Goal: Task Accomplishment & Management: Manage account settings

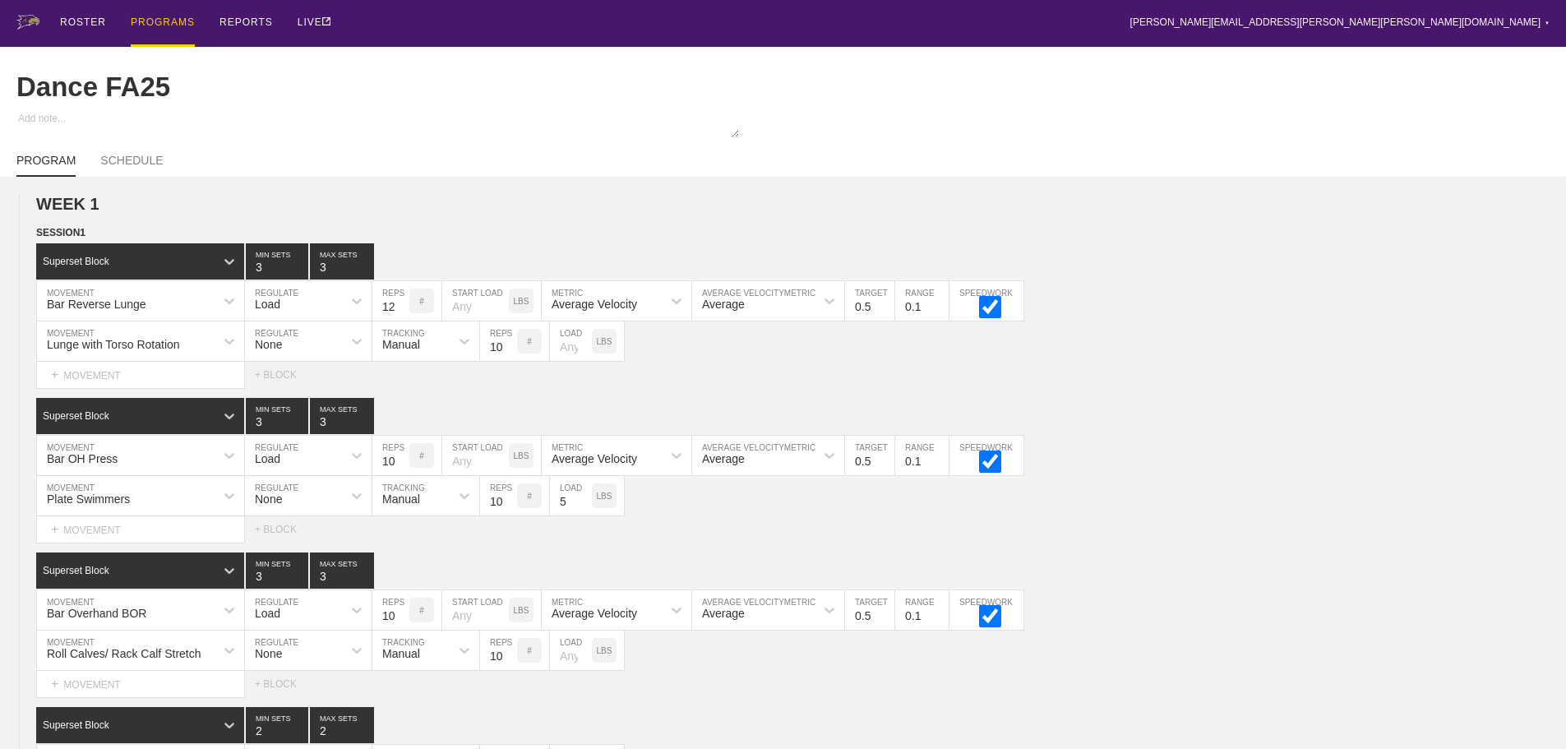
scroll to position [2529, 0]
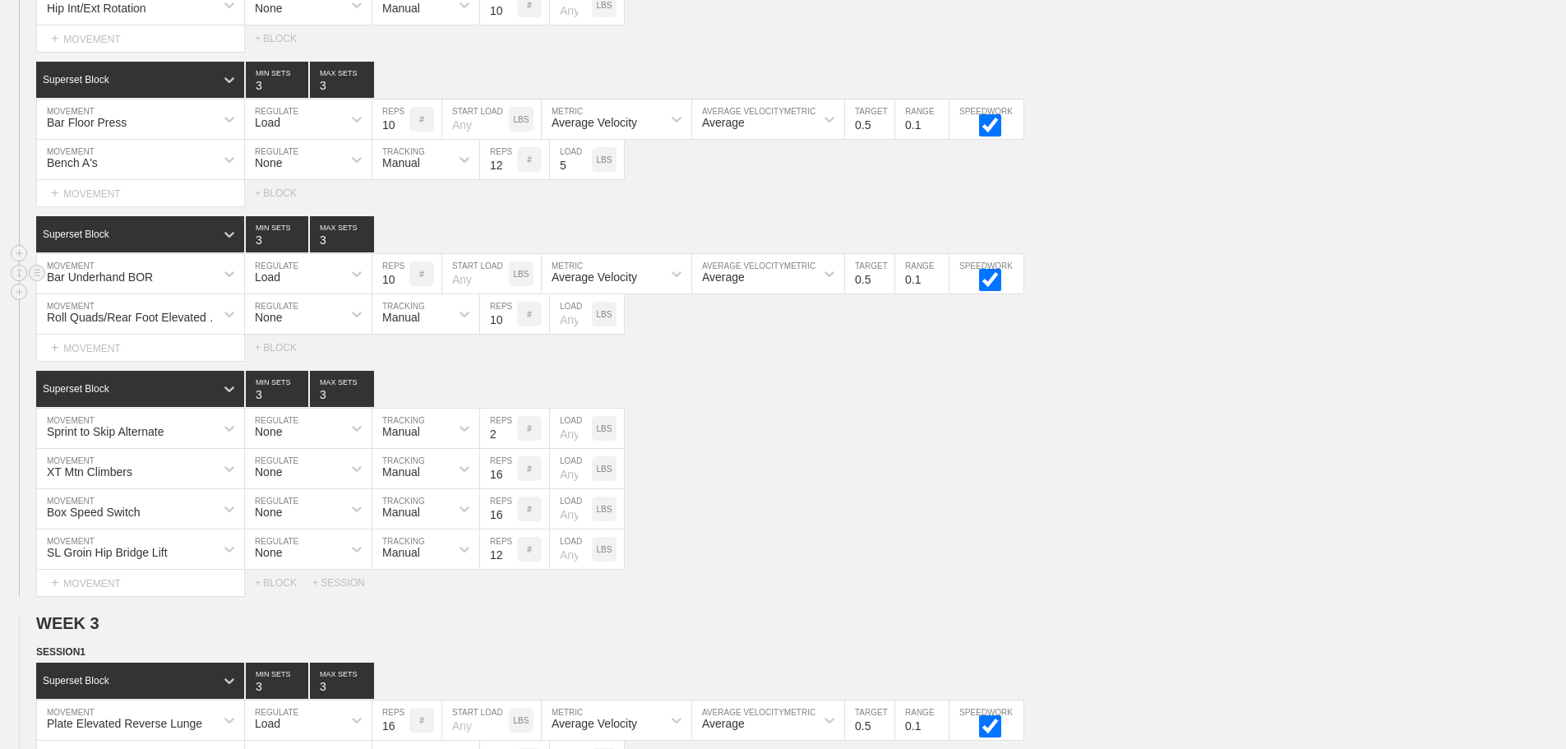
drag, startPoint x: 1267, startPoint y: 381, endPoint x: 1069, endPoint y: 304, distance: 212.7
click at [1260, 381] on div "SESSION 2 Superset Block 3 MIN SETS 3 MAX SETS DUPLICATE INSERT MOVEMENT AFTER …" at bounding box center [783, 242] width 1566 height 708
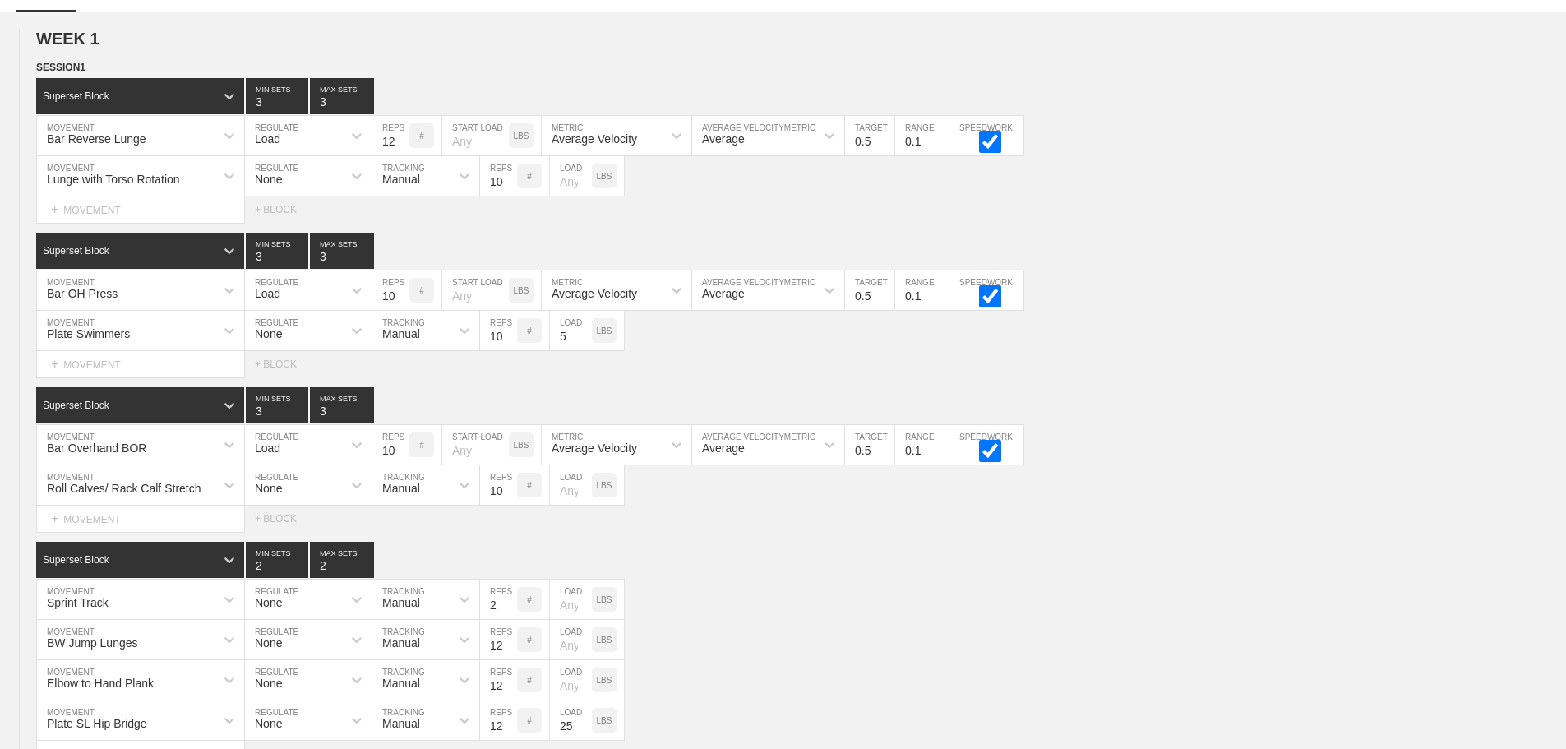
scroll to position [0, 0]
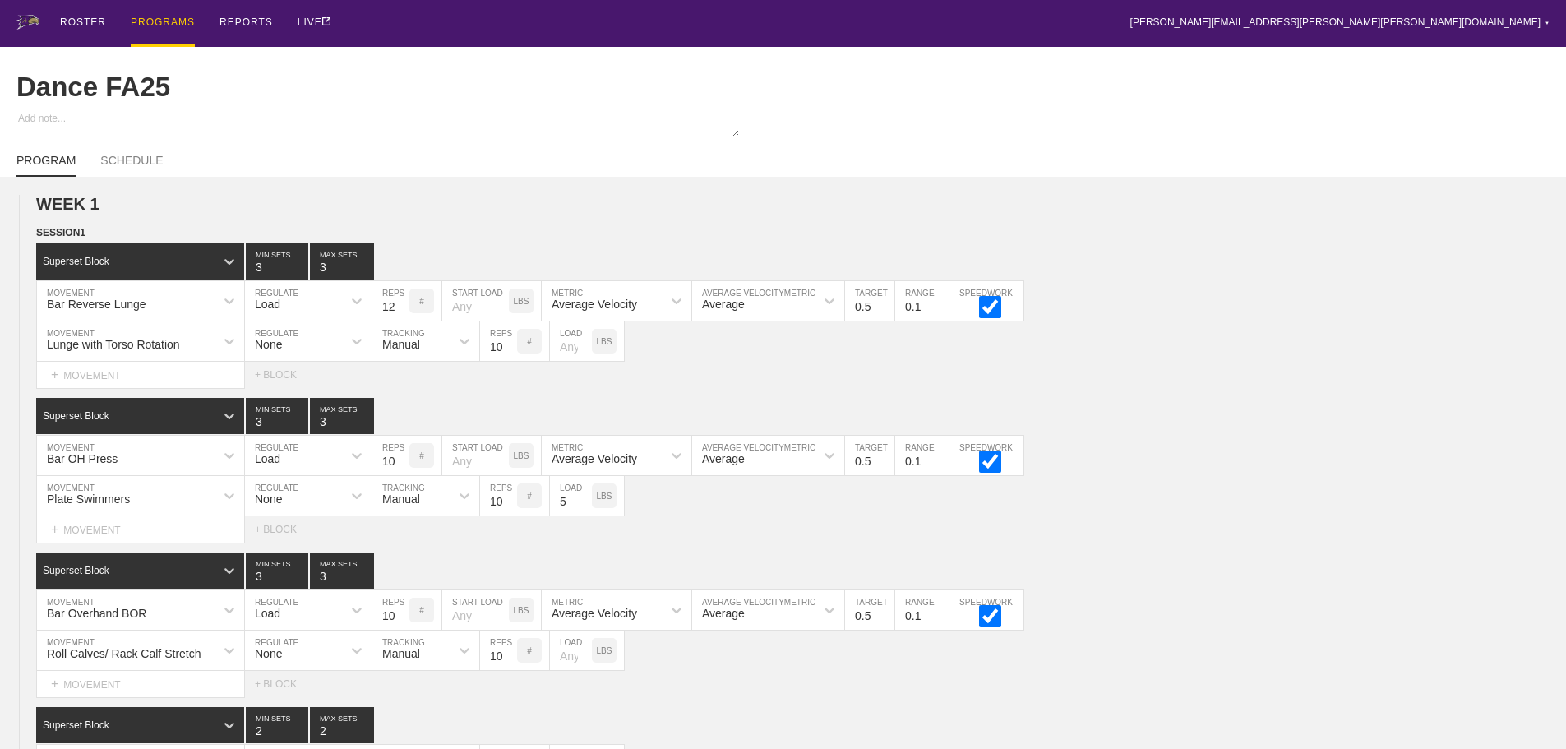
click at [154, 24] on div "PROGRAMS" at bounding box center [163, 23] width 64 height 47
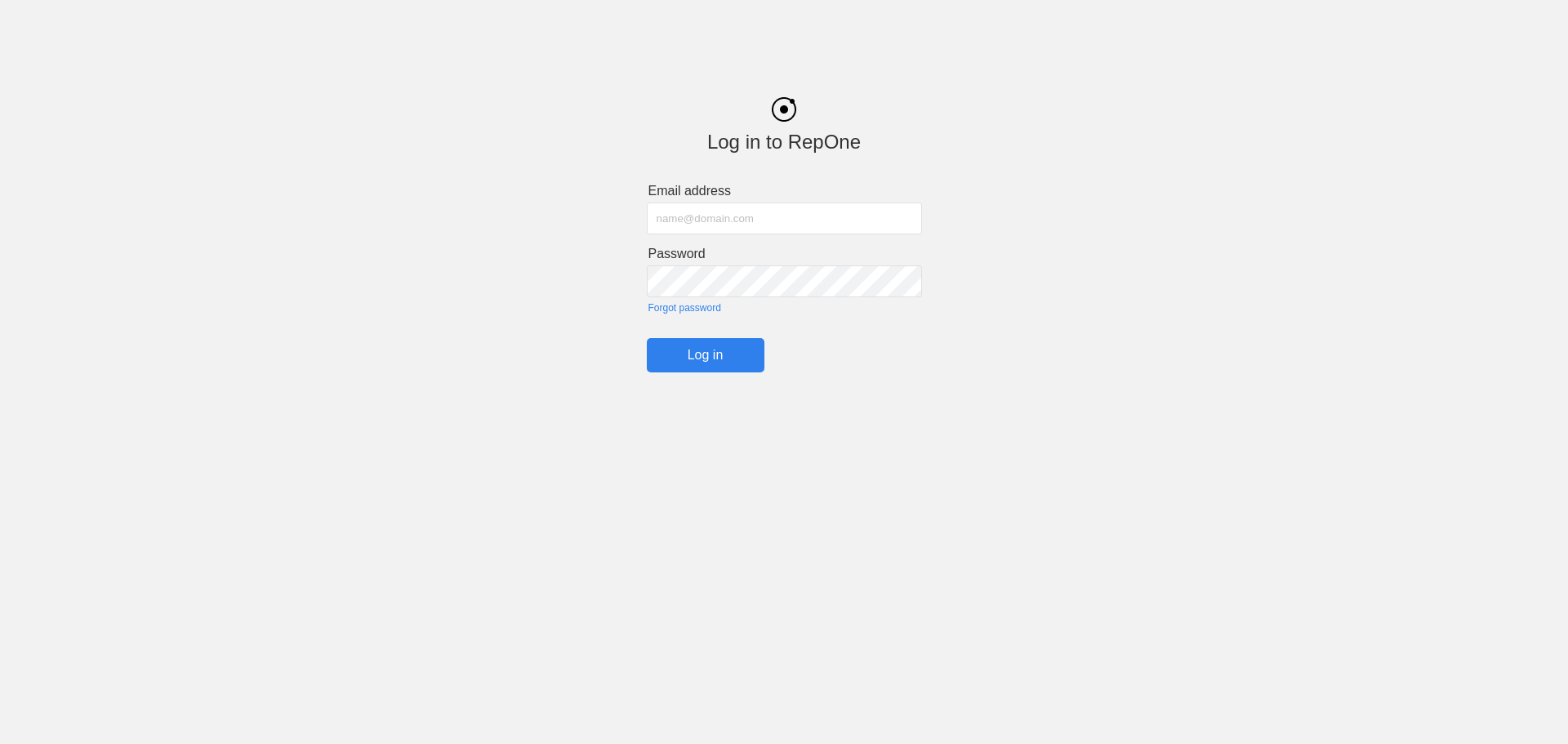
type input "[PERSON_NAME][EMAIL_ADDRESS][PERSON_NAME][PERSON_NAME][DOMAIN_NAME]"
click at [743, 346] on input "Log in" at bounding box center [705, 355] width 117 height 35
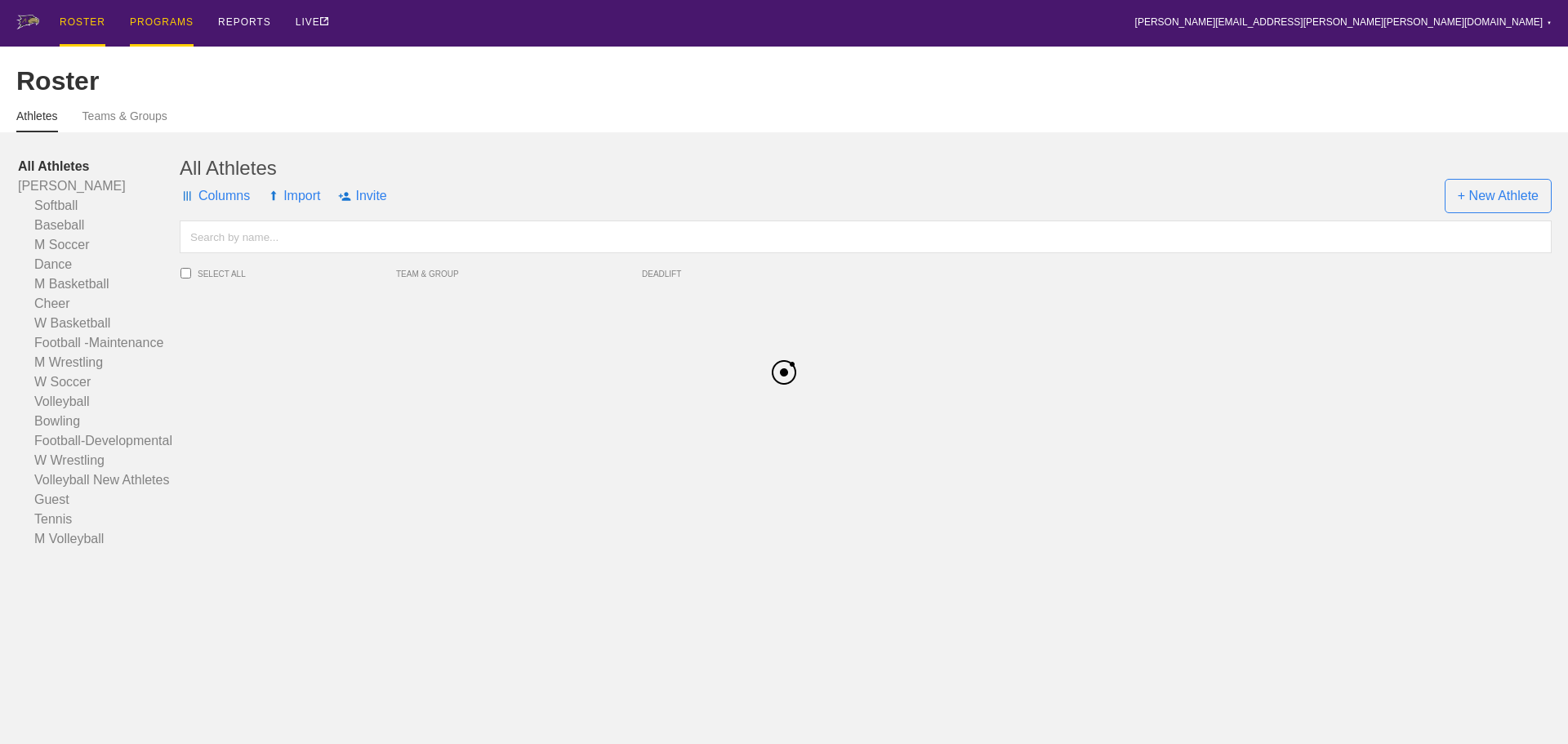
click at [160, 17] on div "PROGRAMS" at bounding box center [162, 23] width 64 height 47
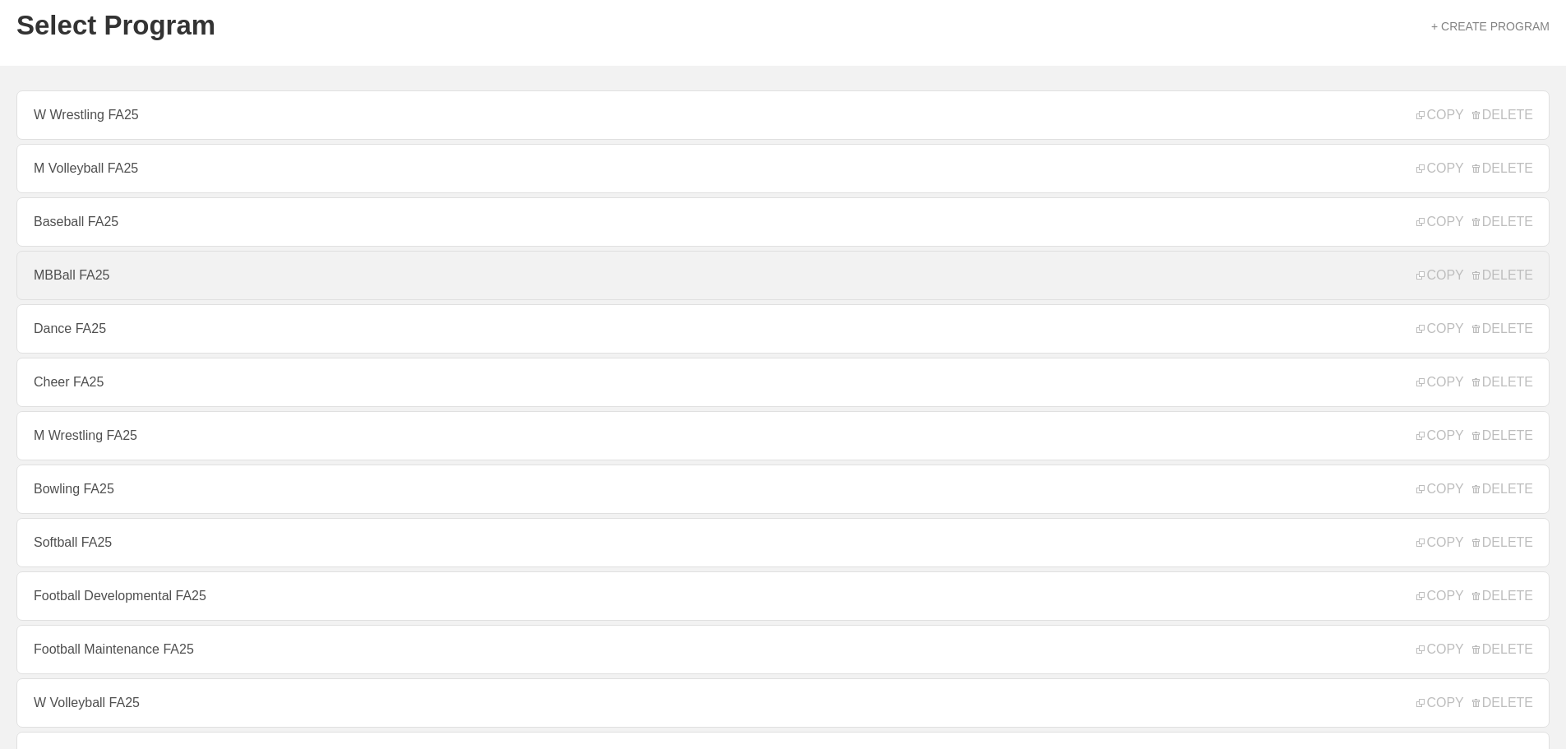
scroll to position [164, 0]
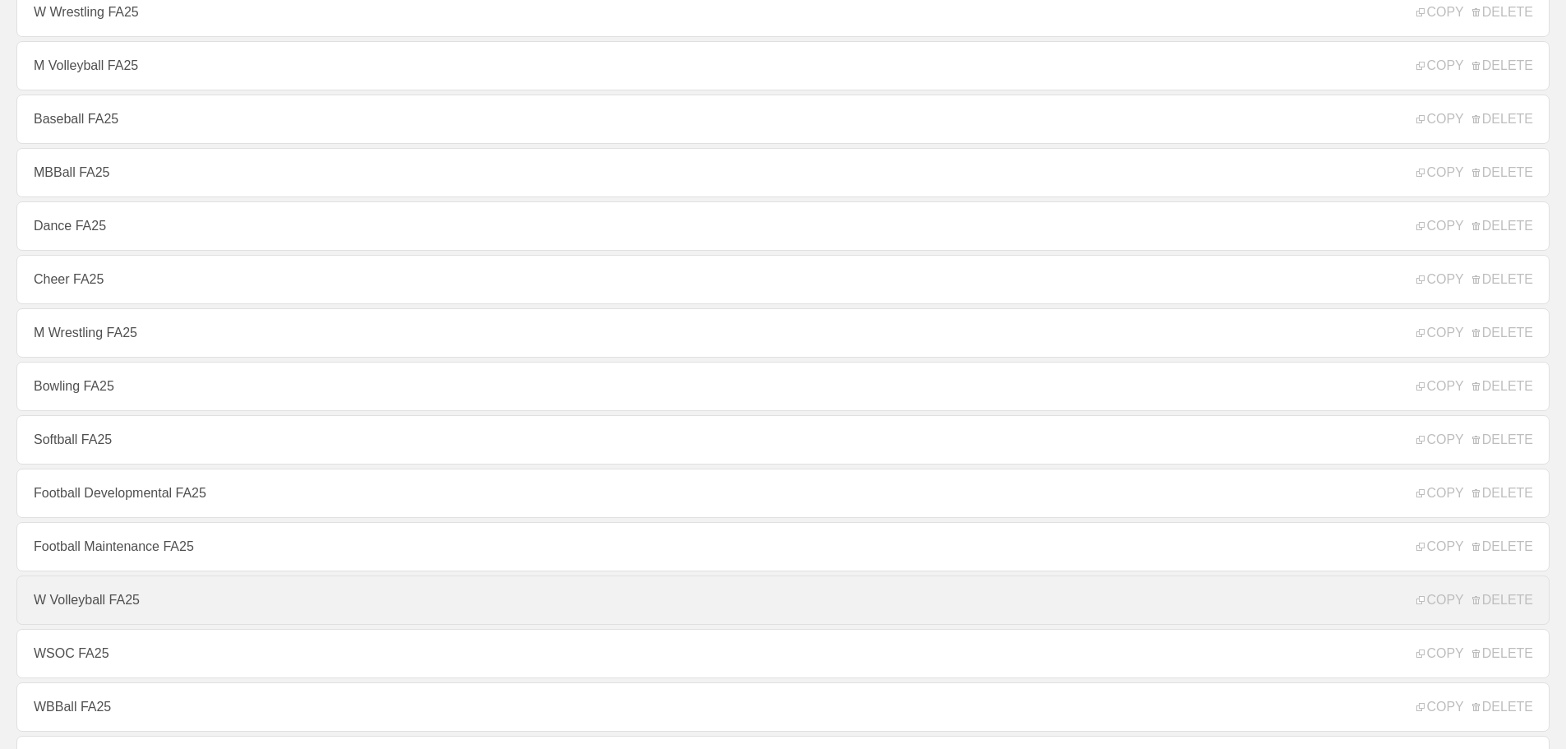
click at [66, 605] on link "W Volleyball FA25" at bounding box center [782, 600] width 1533 height 49
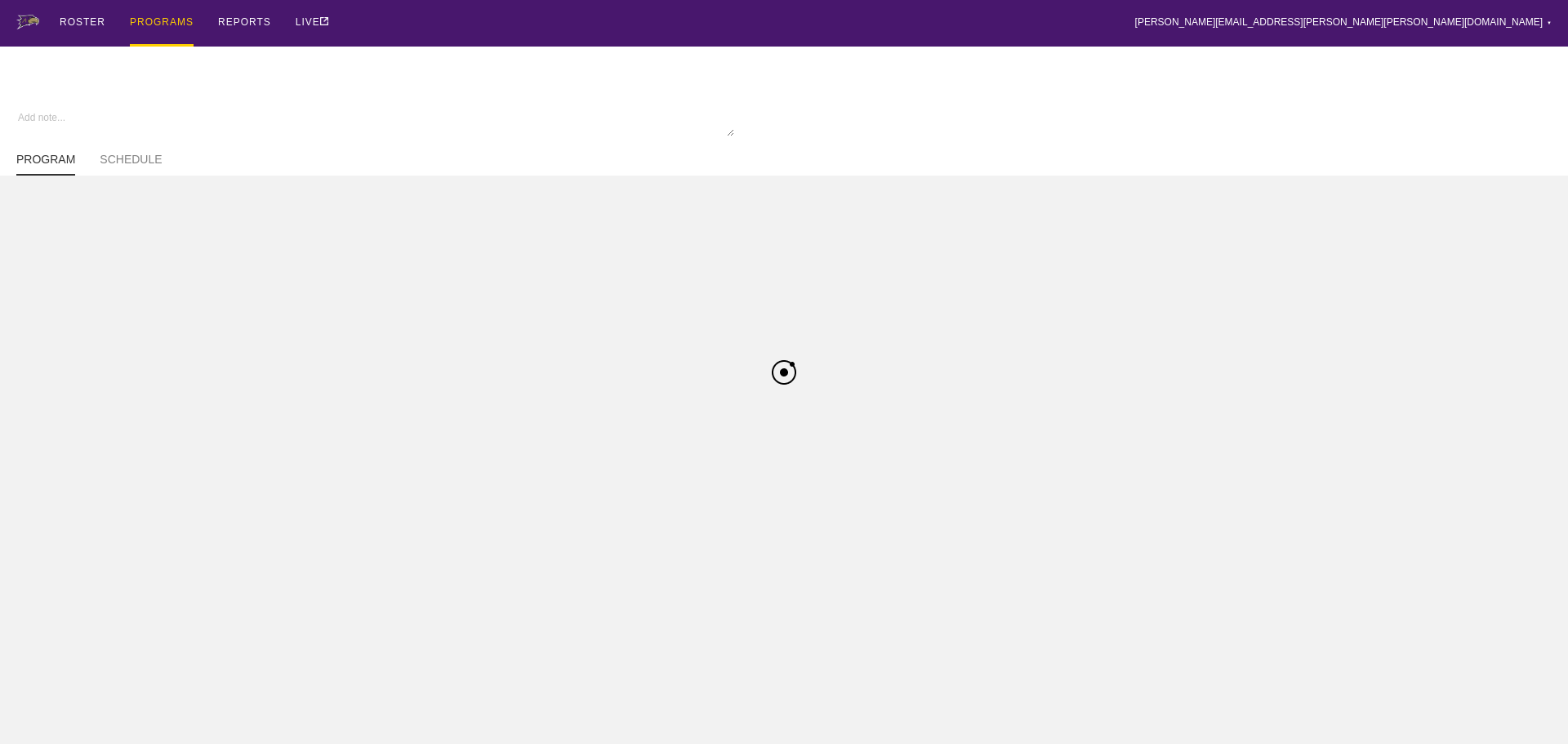
type textarea "x"
type input "W Volleyball FA25"
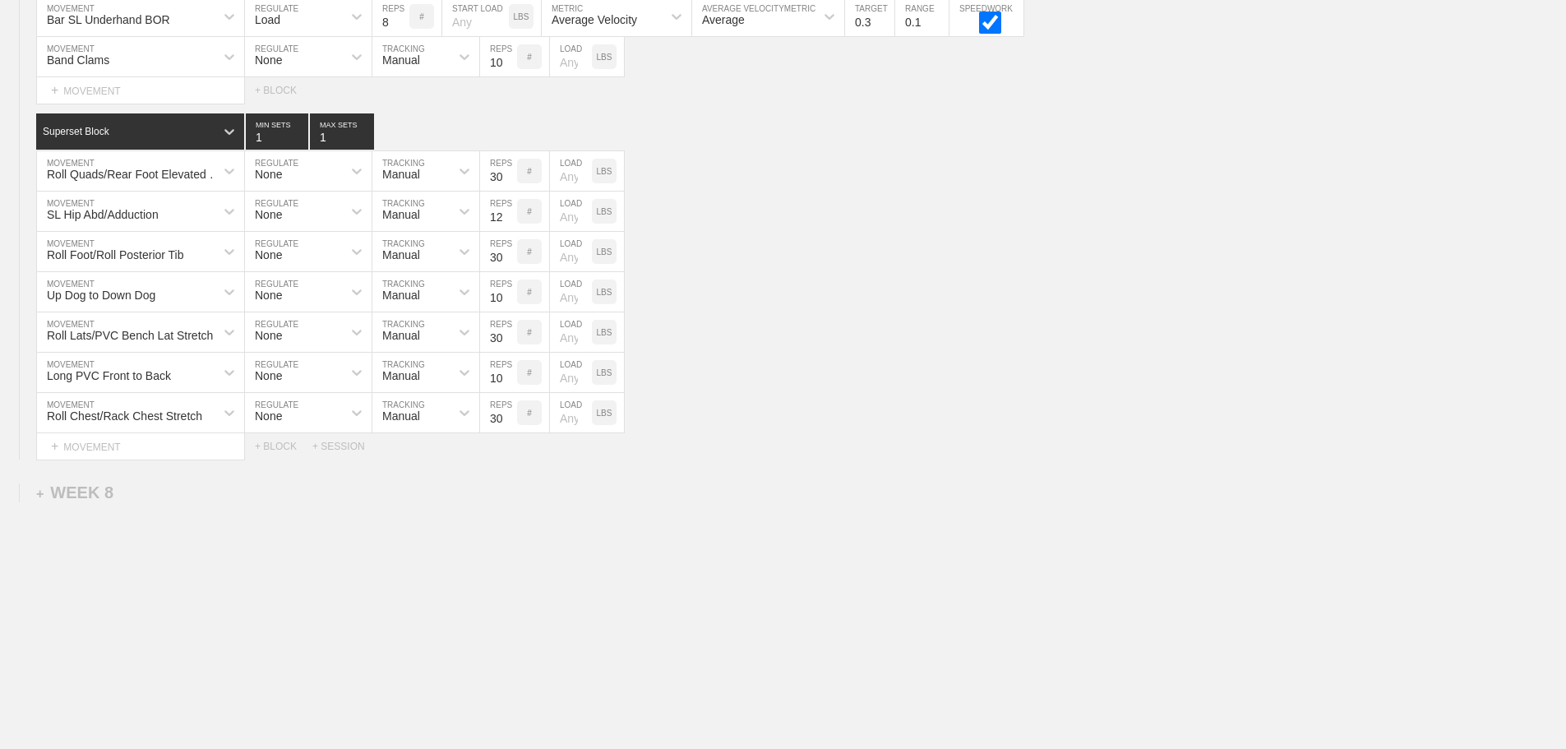
scroll to position [10745, 0]
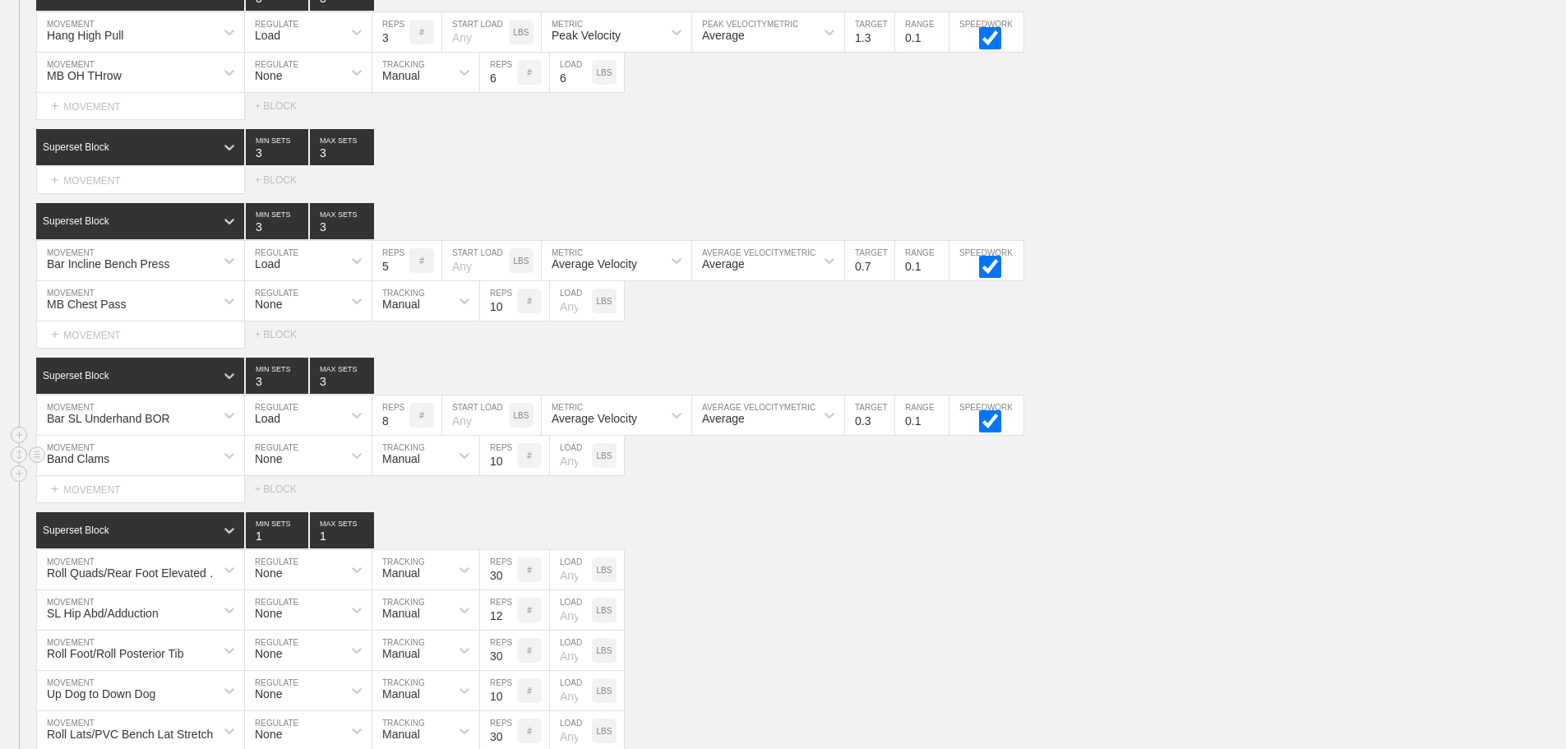
click at [1280, 476] on div "Band Clams MOVEMENT None REGULATE Manual TRACKING 10 REPS # LOAD LBS" at bounding box center [783, 456] width 1566 height 40
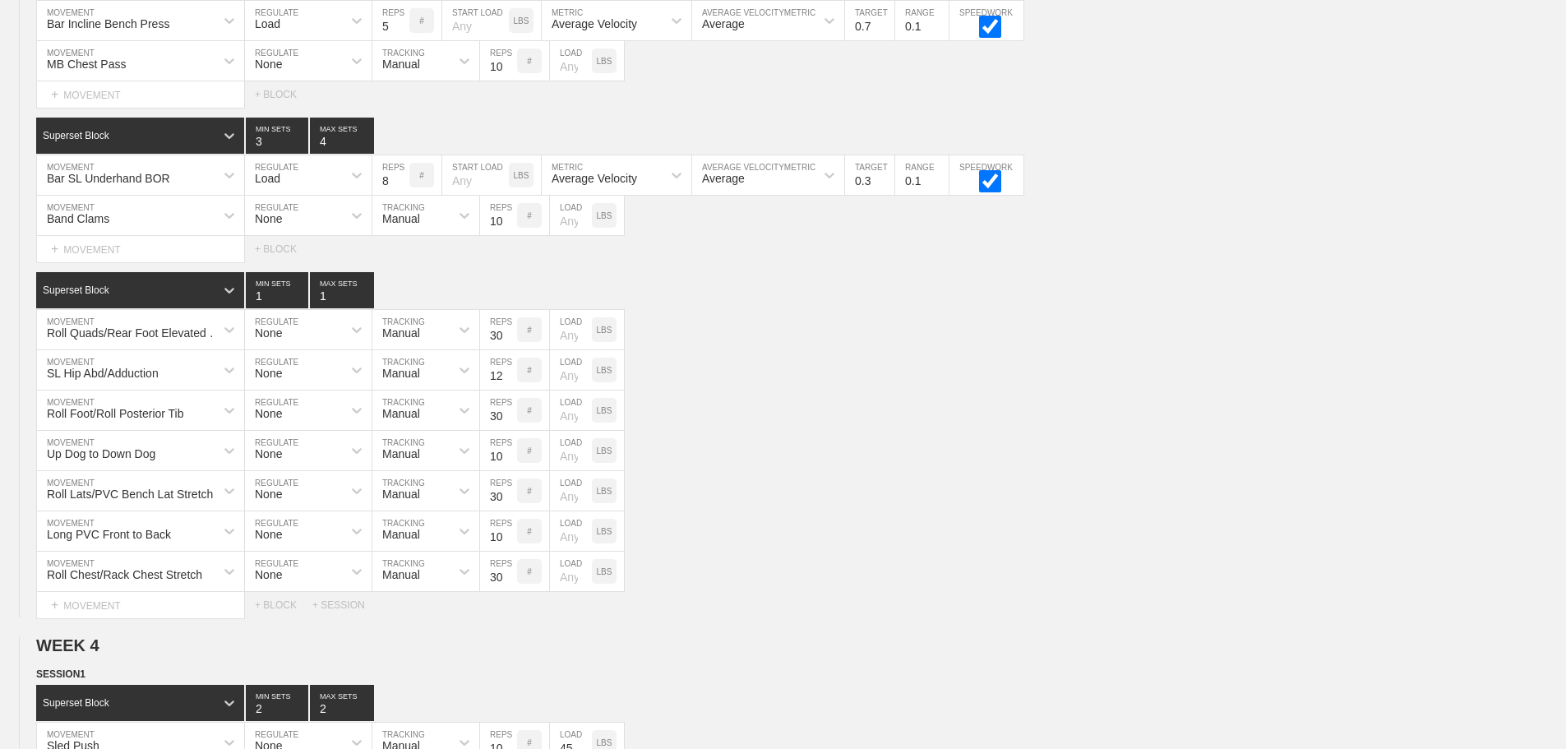
scroll to position [3068, 0]
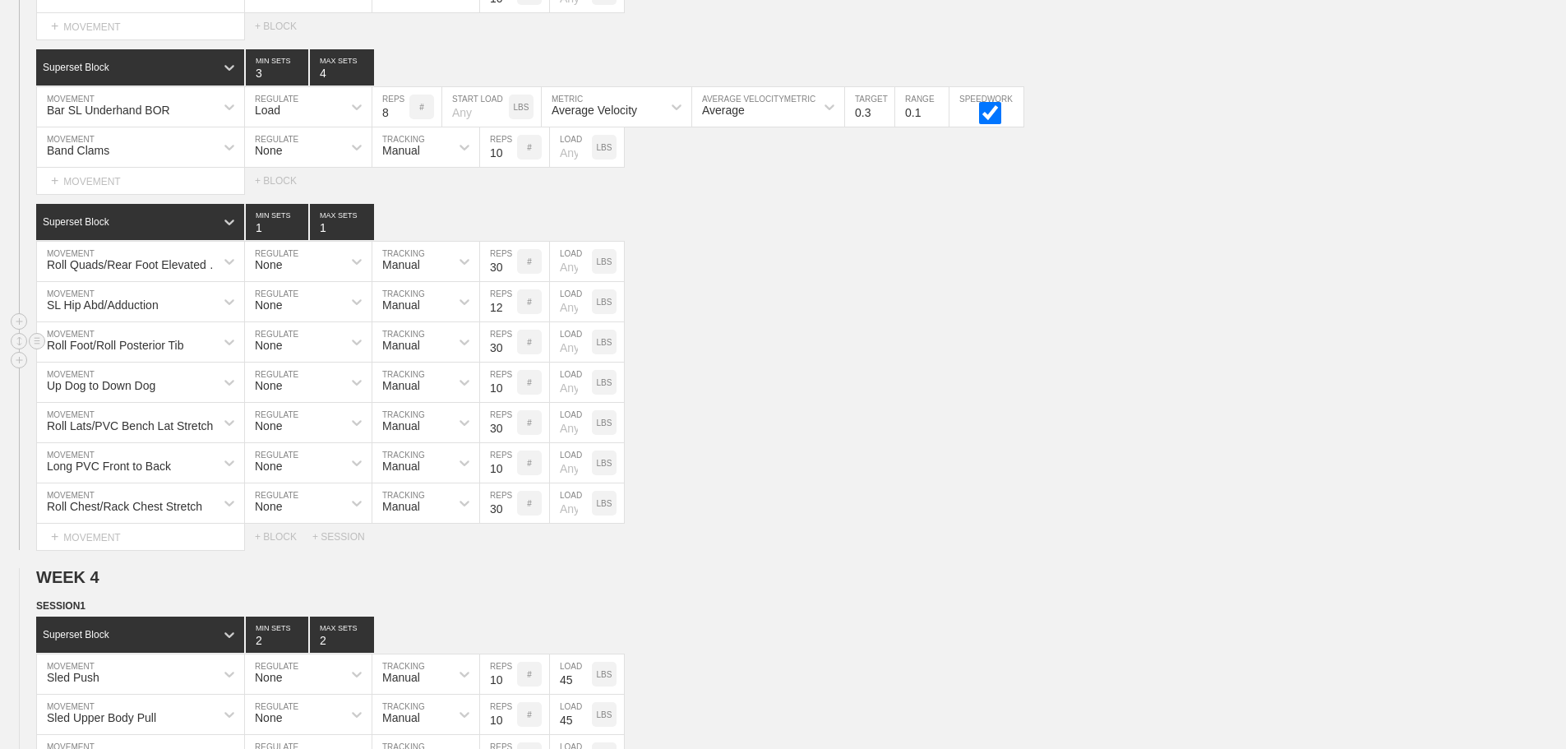
click at [1316, 363] on div "Roll Foot/Roll Posterior Tib MOVEMENT None REGULATE Manual TRACKING 30 REPS # L…" at bounding box center [783, 342] width 1566 height 40
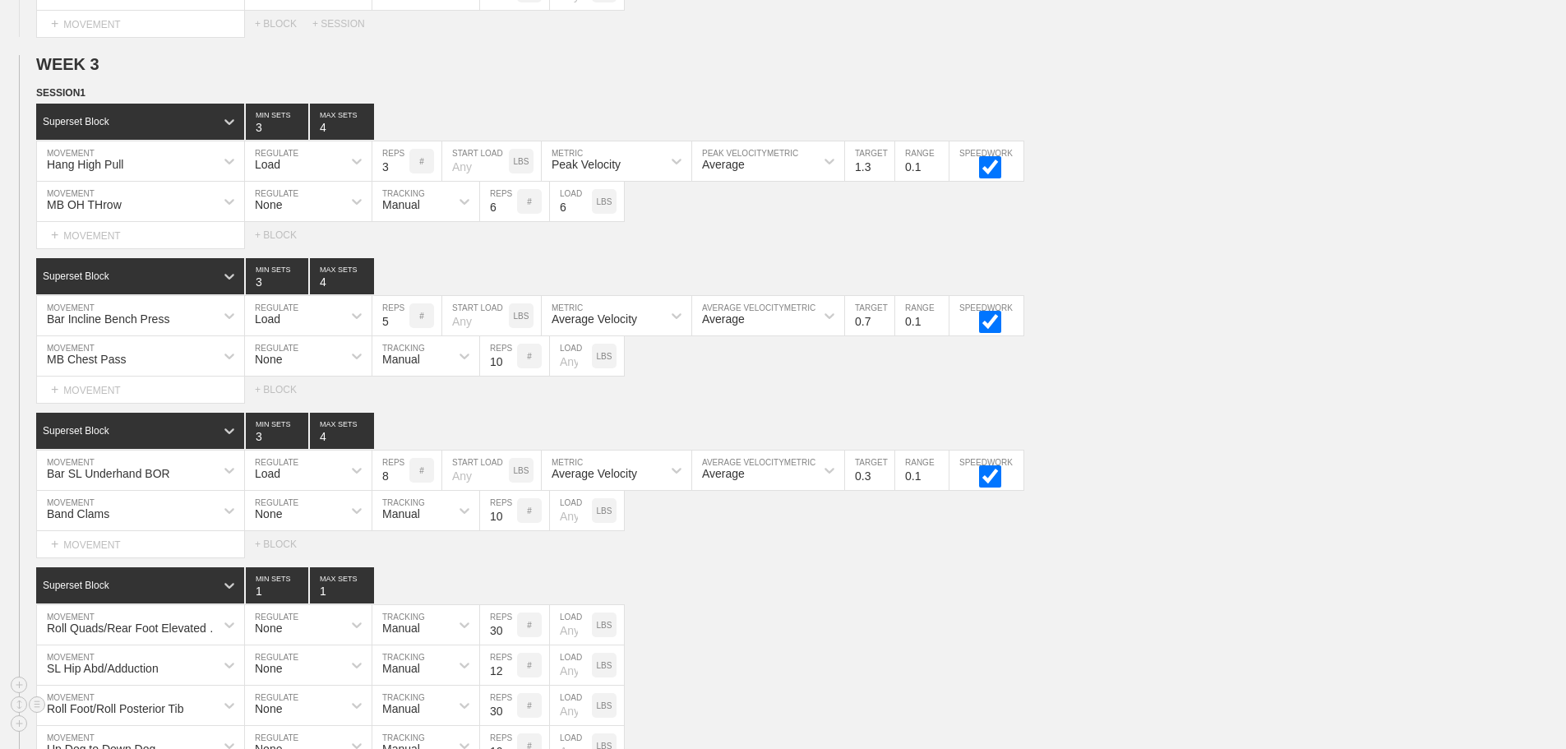
scroll to position [2575, 0]
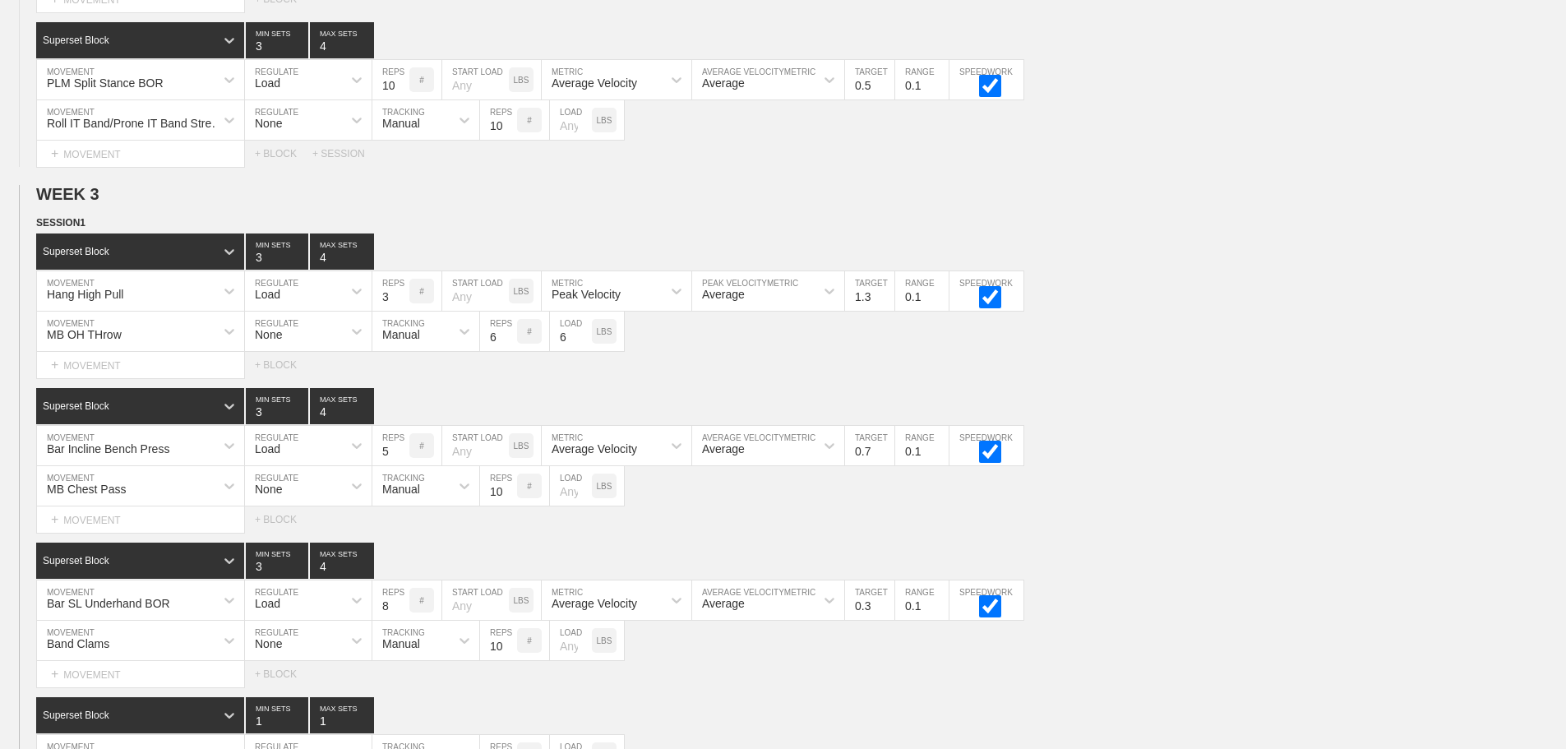
click at [1198, 525] on div "Select... MOVEMENT + MOVEMENT + BLOCK" at bounding box center [783, 519] width 1566 height 26
click at [1175, 520] on div "Select... MOVEMENT + MOVEMENT + BLOCK" at bounding box center [783, 519] width 1566 height 26
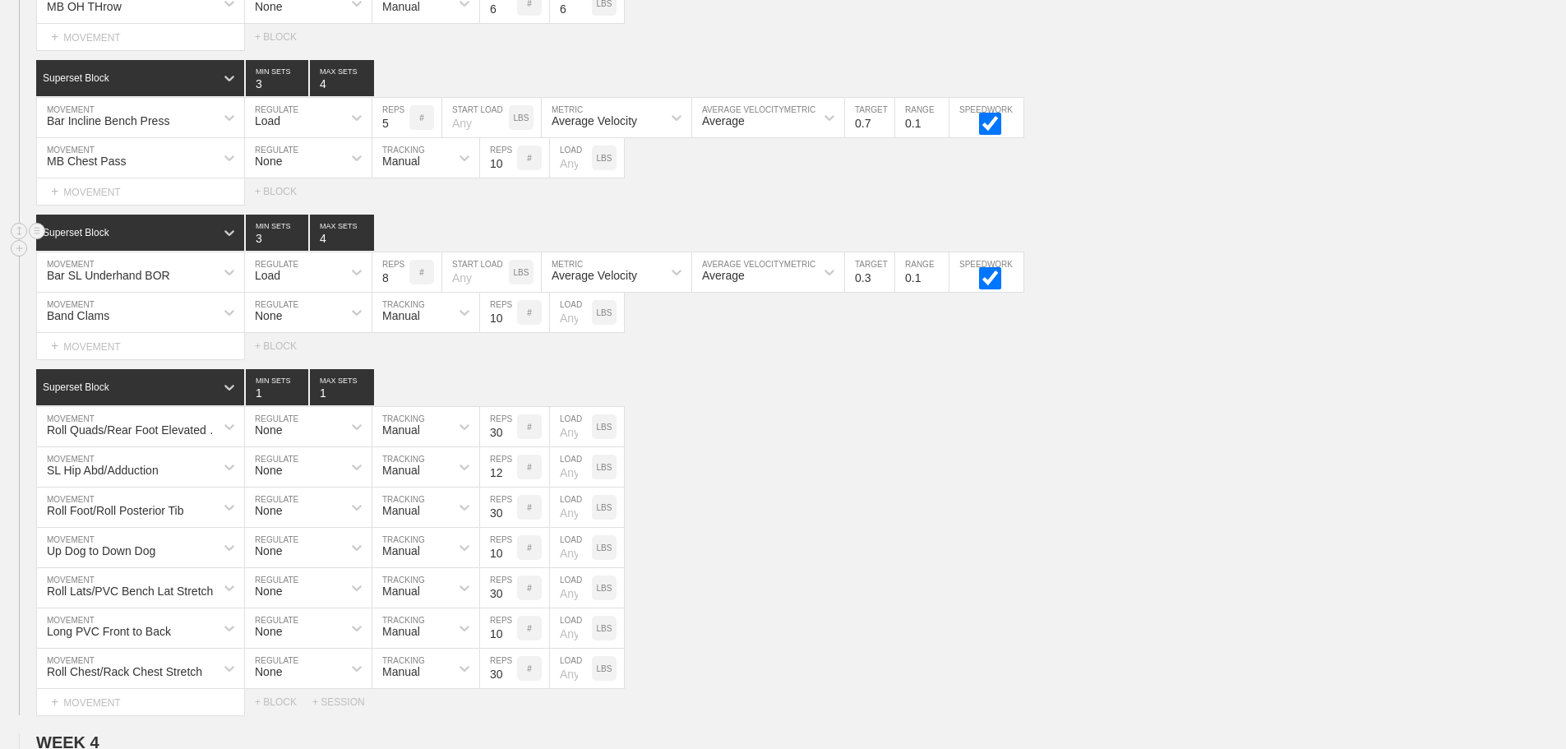
scroll to position [2904, 0]
click at [1093, 487] on div "SL Hip Abd/Adduction MOVEMENT None REGULATE Manual TRACKING 12 REPS # LOAD LBS" at bounding box center [783, 466] width 1566 height 40
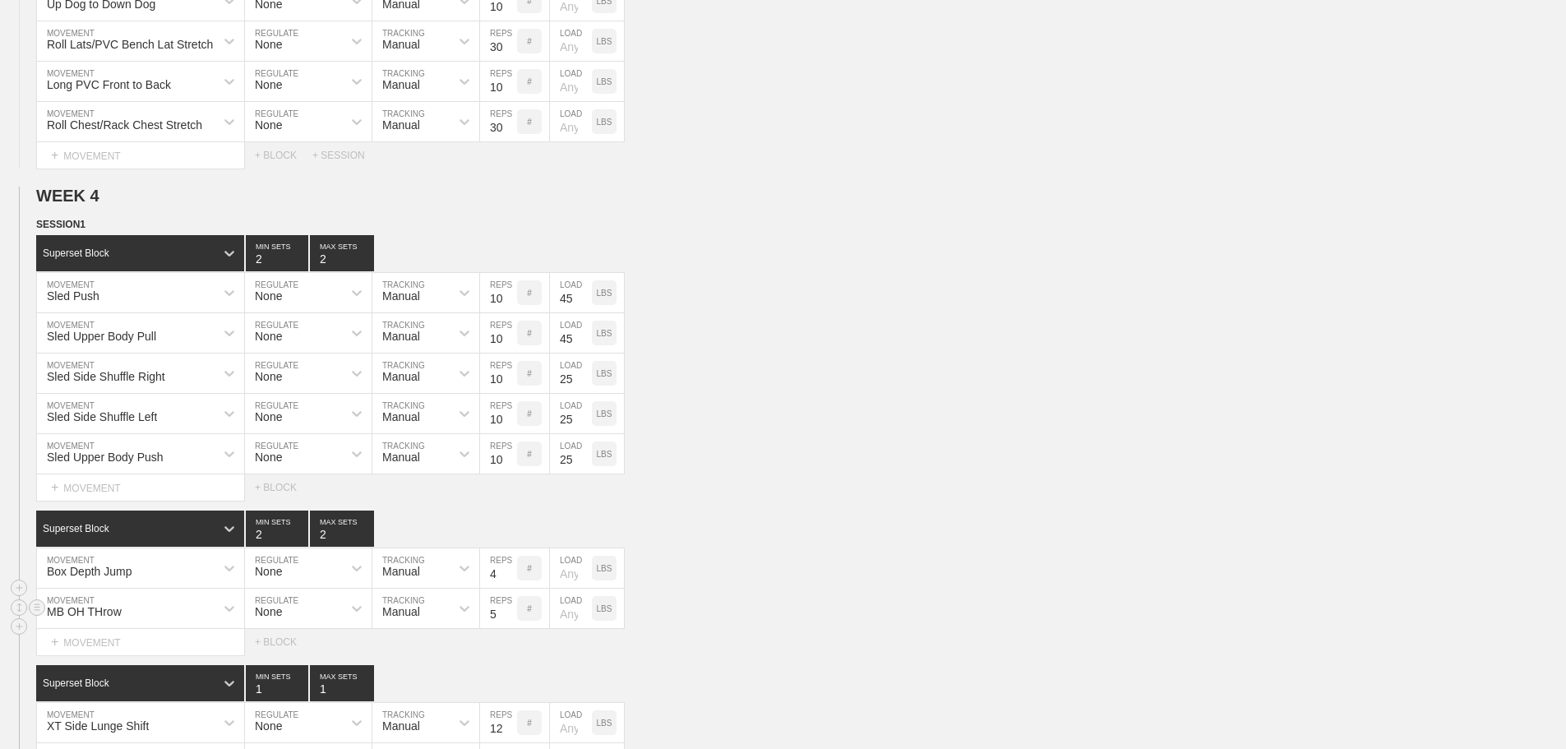
scroll to position [3479, 0]
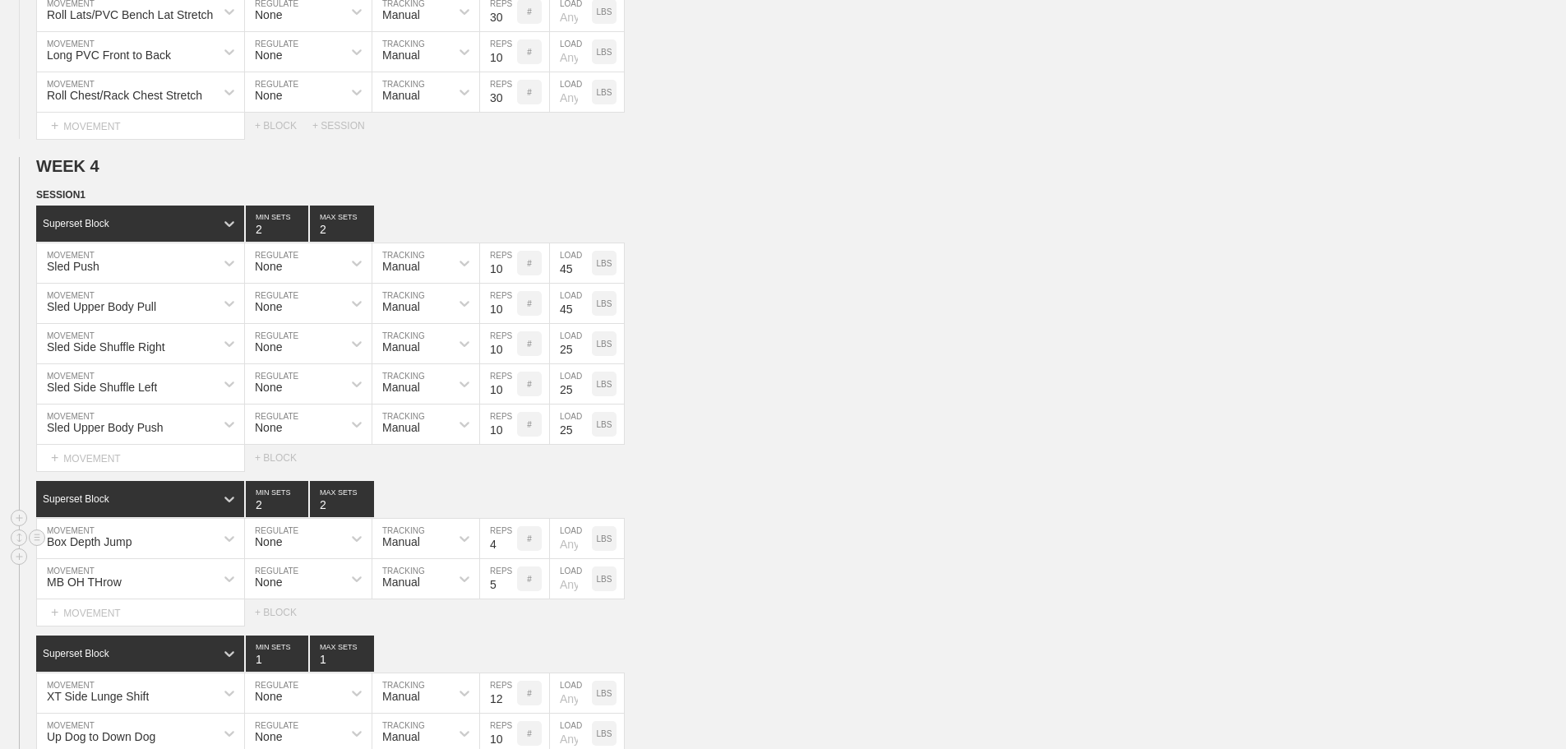
click at [1142, 552] on div "Box Depth Jump MOVEMENT None REGULATE Manual TRACKING 4 REPS # LOAD LBS" at bounding box center [783, 539] width 1566 height 40
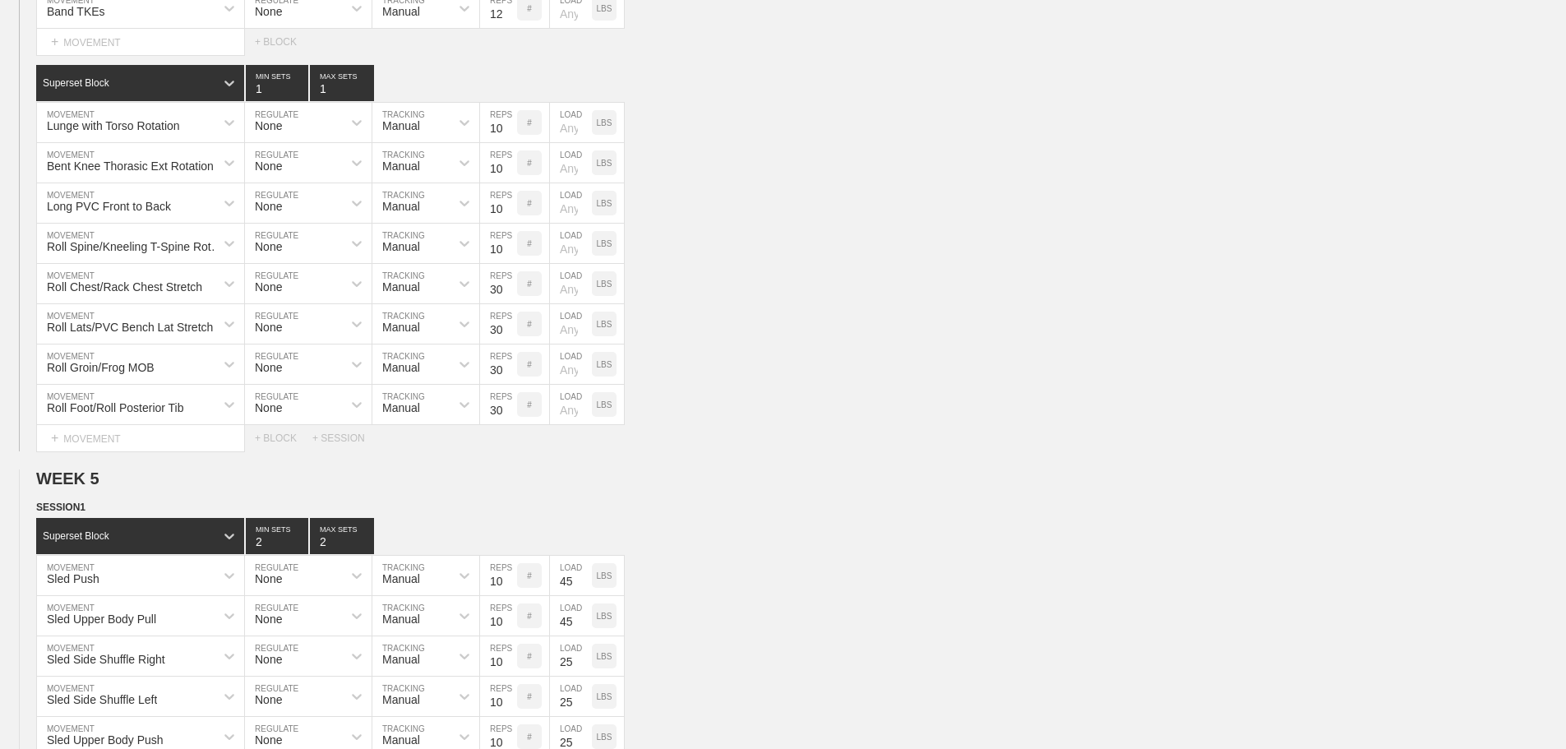
scroll to position [4959, 0]
